Goal: Information Seeking & Learning: Learn about a topic

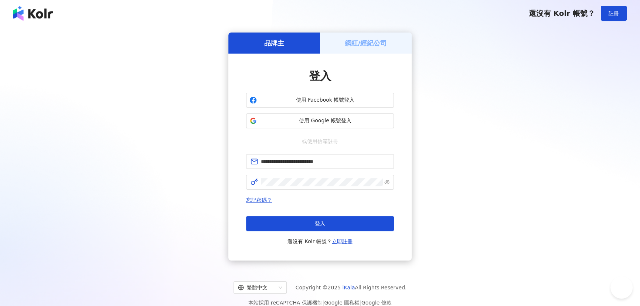
click at [315, 218] on button "登入" at bounding box center [320, 223] width 148 height 15
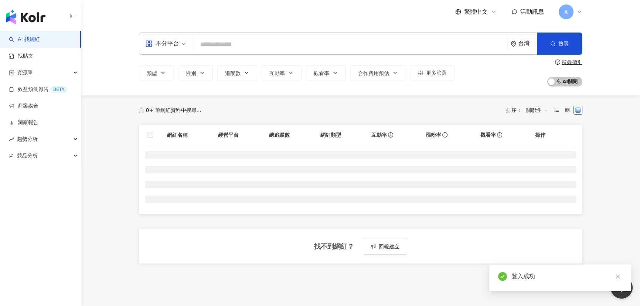
click at [74, 15] on icon "button" at bounding box center [72, 16] width 6 height 6
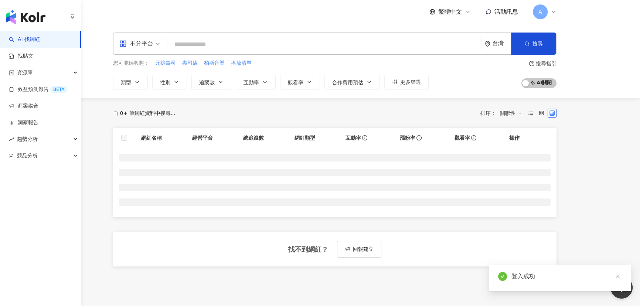
click at [74, 16] on icon "button" at bounding box center [72, 16] width 6 height 6
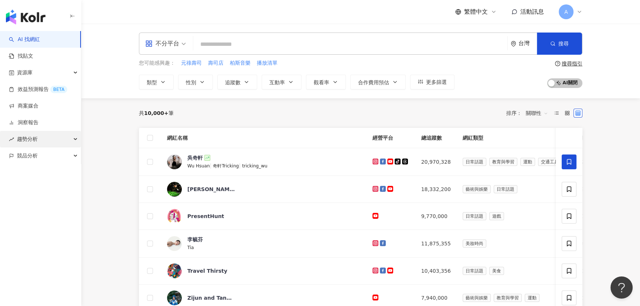
click at [48, 143] on div "趨勢分析" at bounding box center [40, 139] width 81 height 17
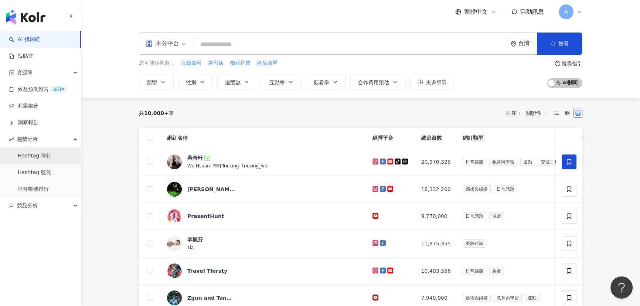
click at [48, 156] on link "Hashtag 排行" at bounding box center [35, 155] width 34 height 7
